Goal: Information Seeking & Learning: Learn about a topic

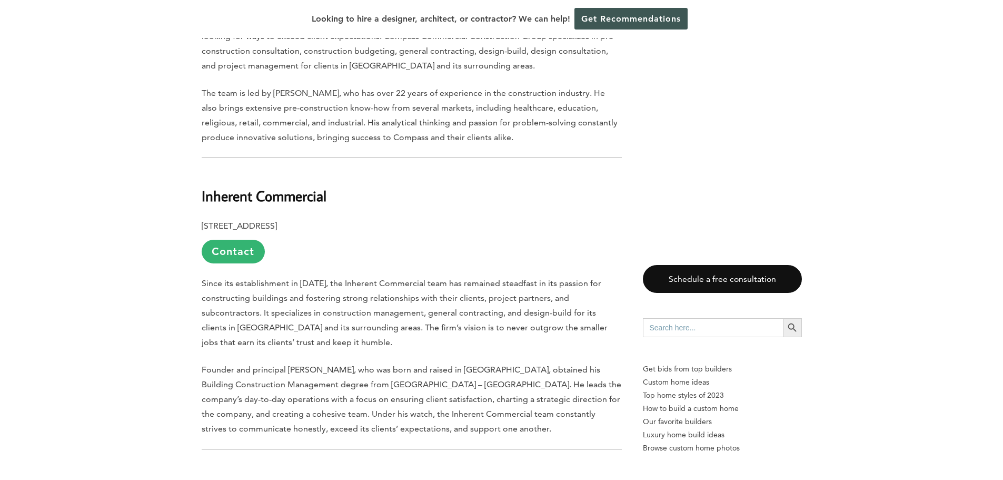
scroll to position [2107, 0]
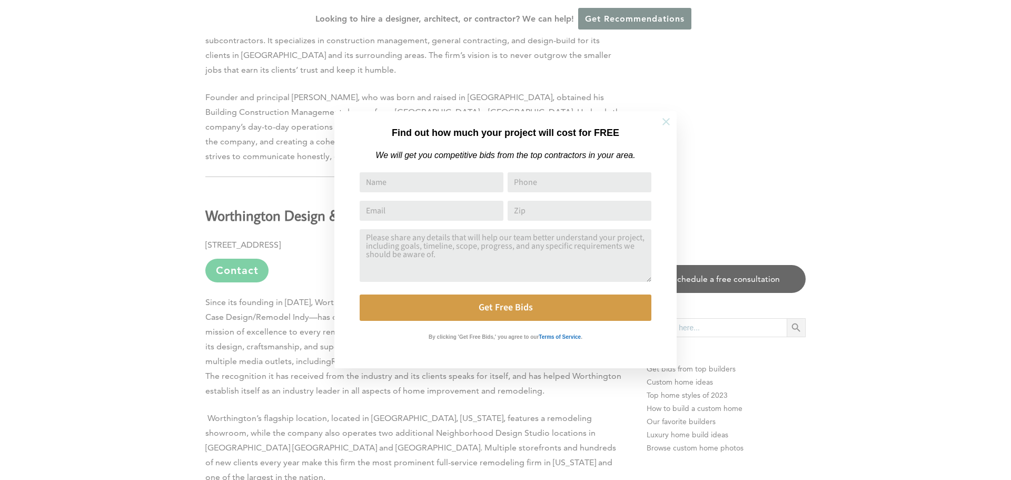
click at [666, 123] on icon at bounding box center [667, 122] width 12 height 12
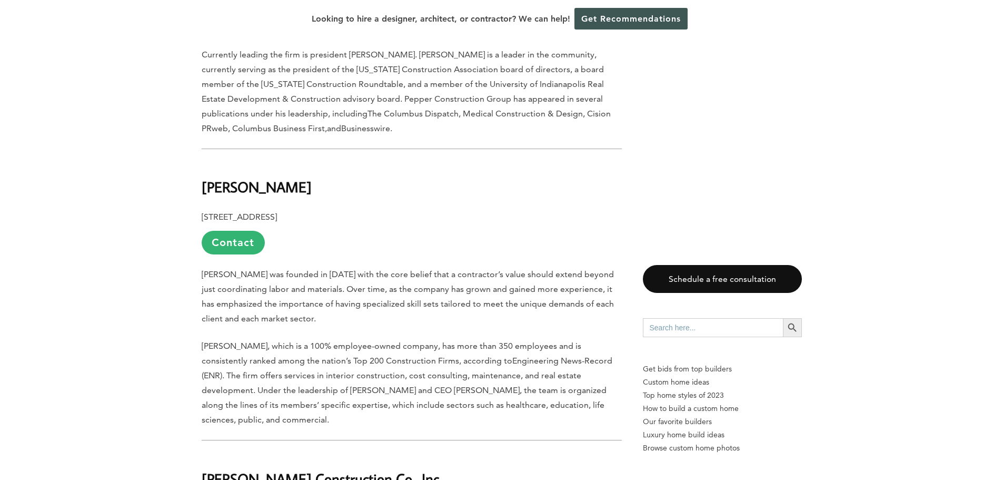
scroll to position [948, 0]
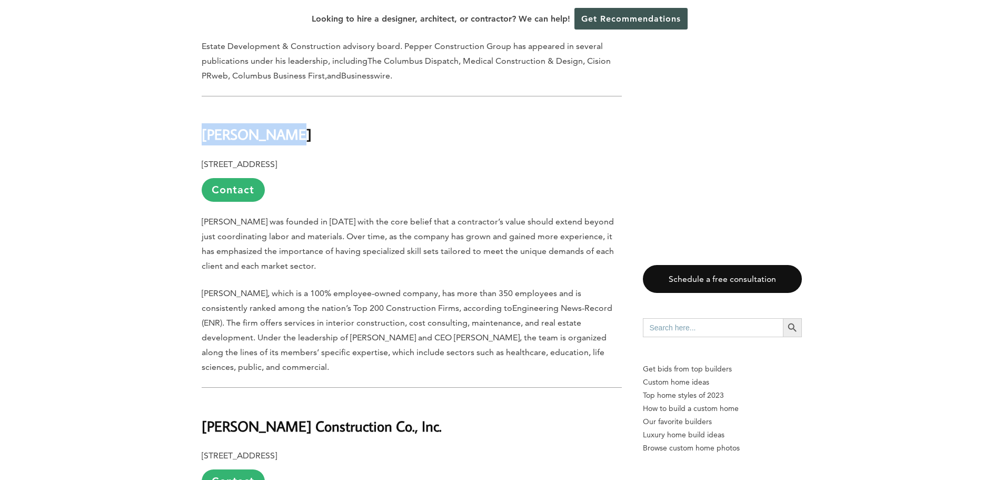
drag, startPoint x: 203, startPoint y: 93, endPoint x: 274, endPoint y: 88, distance: 71.2
click at [274, 125] on b "[PERSON_NAME]" at bounding box center [257, 134] width 110 height 18
copy b "[PERSON_NAME]"
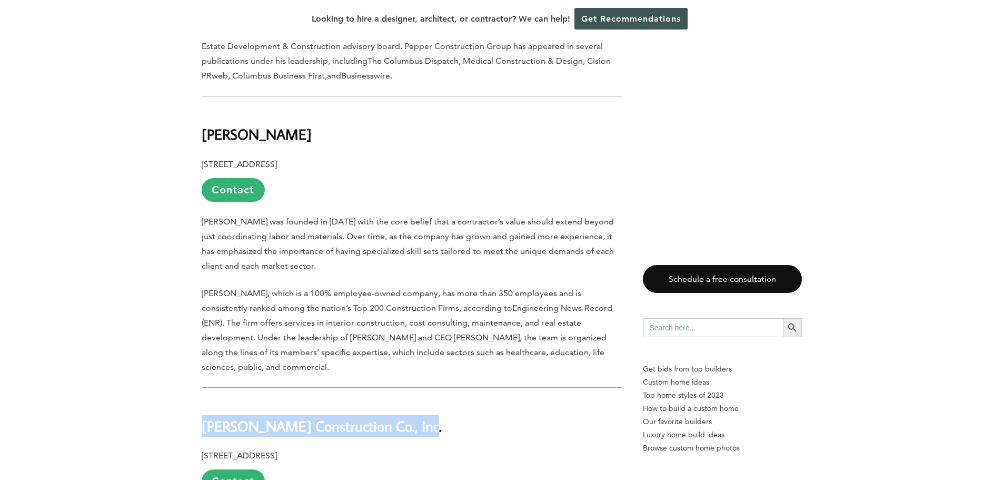
drag, startPoint x: 203, startPoint y: 368, endPoint x: 423, endPoint y: 371, distance: 219.7
click at [423, 400] on h2 "[PERSON_NAME] Construction Co., Inc." at bounding box center [412, 418] width 420 height 36
copy b "[PERSON_NAME] Construction Co., Inc."
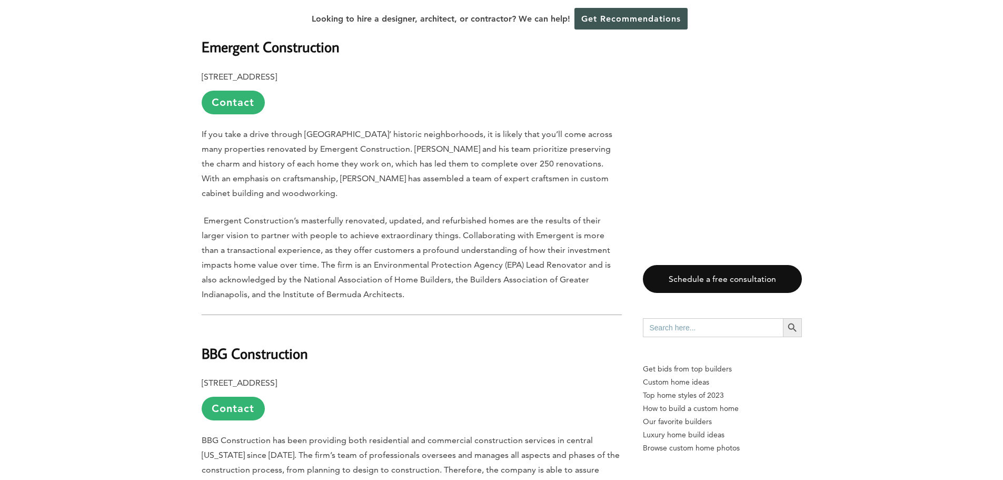
scroll to position [3371, 0]
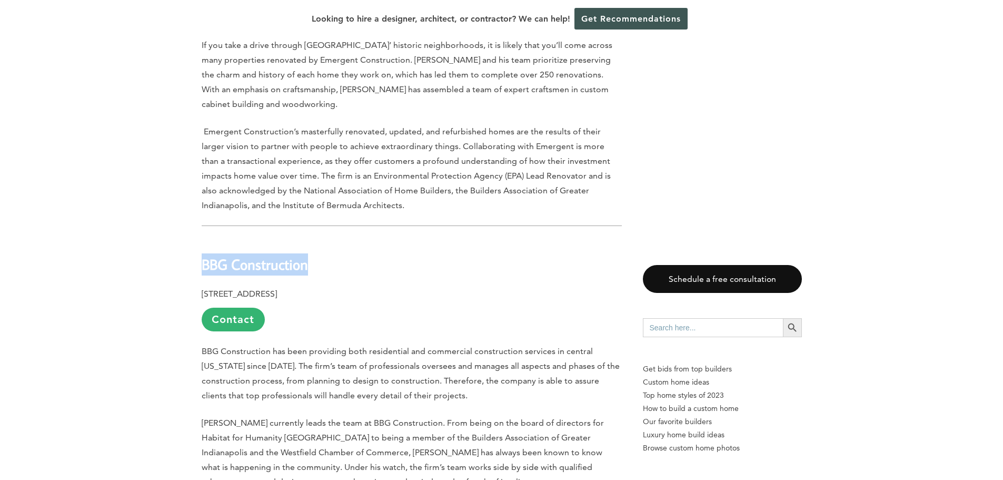
drag, startPoint x: 204, startPoint y: 165, endPoint x: 310, endPoint y: 169, distance: 105.9
click at [310, 239] on h2 "BBG Construction" at bounding box center [412, 257] width 420 height 36
copy b "BBG Construction"
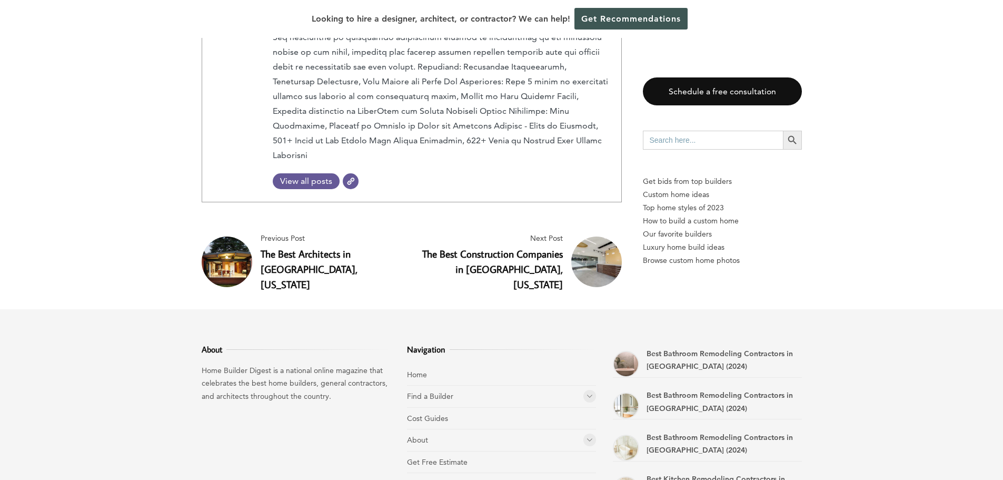
scroll to position [4003, 0]
